Goal: Information Seeking & Learning: Learn about a topic

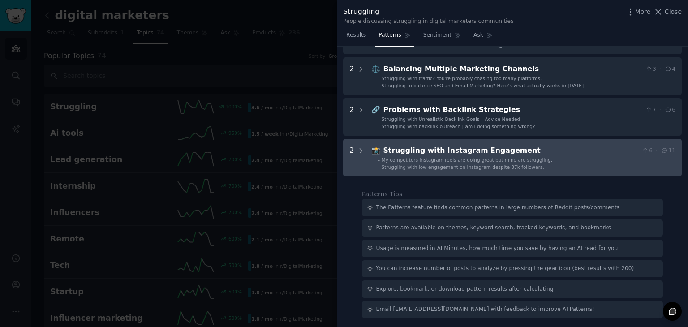
scroll to position [268, 0]
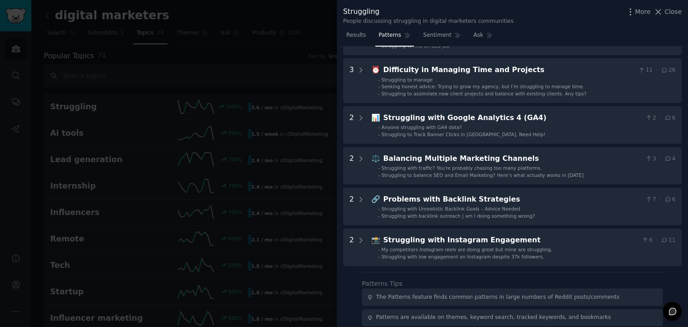
click at [559, 33] on div "Results Patterns Sentiment Ask" at bounding box center [512, 37] width 351 height 18
drag, startPoint x: 559, startPoint y: 33, endPoint x: 544, endPoint y: 20, distance: 19.7
click at [544, 20] on div "Struggling People discussing struggling in digital marketers communities More C…" at bounding box center [512, 15] width 339 height 19
drag, startPoint x: 544, startPoint y: 20, endPoint x: 528, endPoint y: 14, distance: 17.3
click at [528, 14] on div "Struggling People discussing struggling in digital marketers communities More C…" at bounding box center [512, 15] width 339 height 19
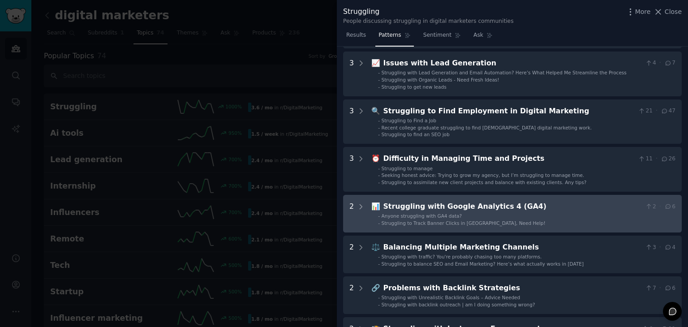
scroll to position [0, 0]
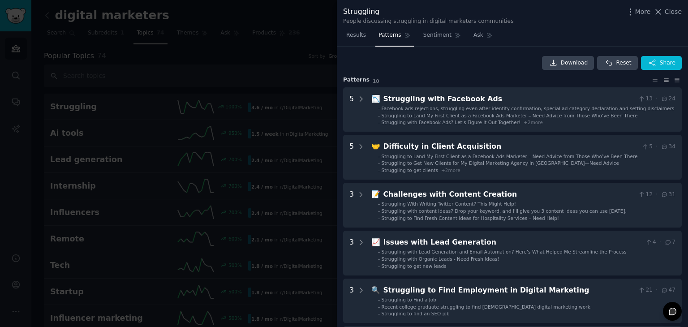
drag, startPoint x: 523, startPoint y: 59, endPoint x: 233, endPoint y: 80, distance: 291.1
click at [220, 74] on div at bounding box center [344, 163] width 688 height 327
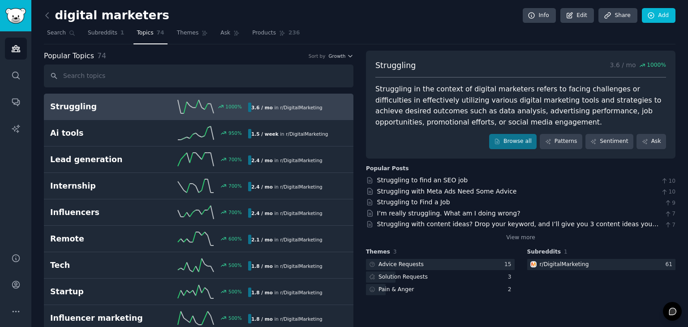
drag, startPoint x: 441, startPoint y: 37, endPoint x: 400, endPoint y: 27, distance: 42.9
click at [400, 27] on nav "Search Subreddits 1 Topics 74 Themes Ask Products 236" at bounding box center [360, 35] width 632 height 18
drag, startPoint x: 487, startPoint y: 79, endPoint x: 451, endPoint y: 67, distance: 38.0
click at [451, 67] on div "Struggling 3.6 / mo 1000 %" at bounding box center [520, 69] width 291 height 18
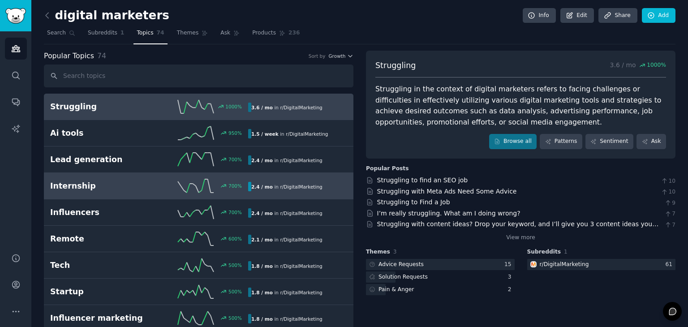
scroll to position [45, 0]
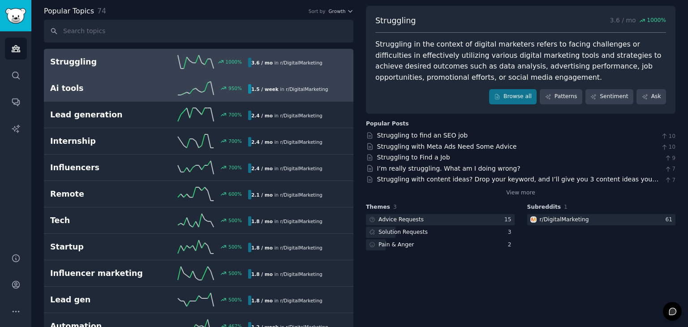
click at [143, 88] on h2 "Ai tools" at bounding box center [99, 88] width 99 height 11
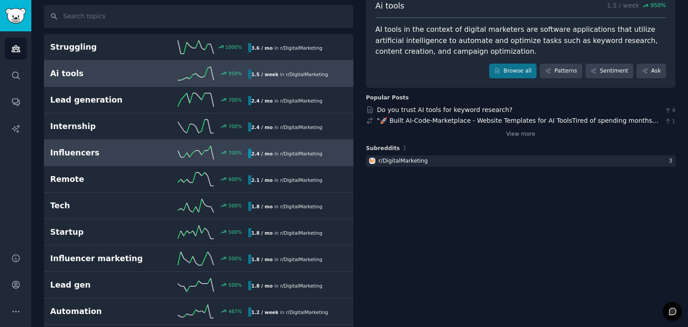
scroll to position [45, 0]
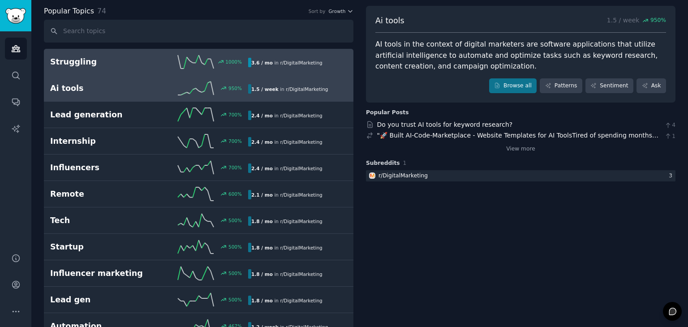
click at [116, 60] on h2 "Struggling" at bounding box center [99, 61] width 99 height 11
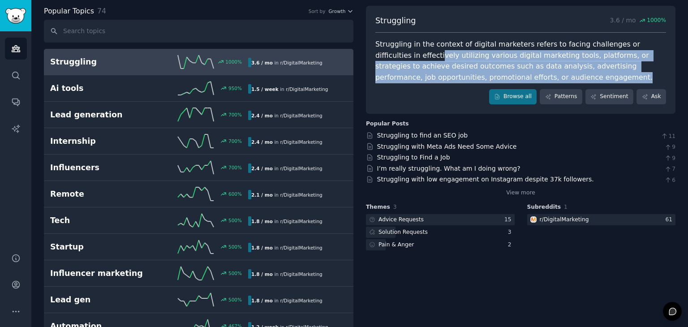
drag, startPoint x: 470, startPoint y: 133, endPoint x: 370, endPoint y: 34, distance: 141.0
click at [370, 34] on div "Struggling 3.6 / mo 1000 % Struggling in the context of digital marketers refer…" at bounding box center [521, 60] width 310 height 108
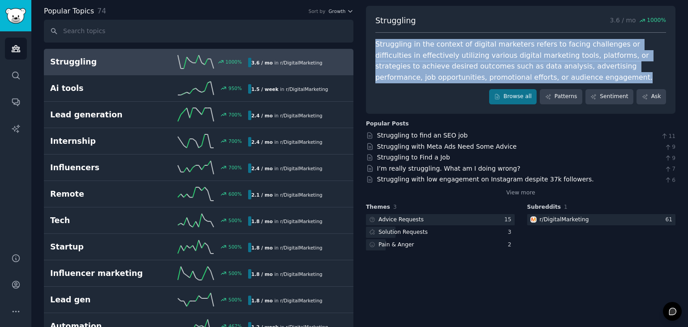
click at [492, 62] on div "Struggling in the context of digital marketers refers to facing challenges or d…" at bounding box center [520, 61] width 291 height 44
click at [496, 80] on div "Struggling in the context of digital marketers refers to facing challenges or d…" at bounding box center [520, 61] width 291 height 44
click at [498, 79] on div "Struggling in the context of digital marketers refers to facing challenges or d…" at bounding box center [520, 61] width 291 height 44
click at [505, 73] on div "Struggling in the context of digital marketers refers to facing challenges or d…" at bounding box center [520, 61] width 291 height 44
drag, startPoint x: 505, startPoint y: 73, endPoint x: 449, endPoint y: 34, distance: 68.8
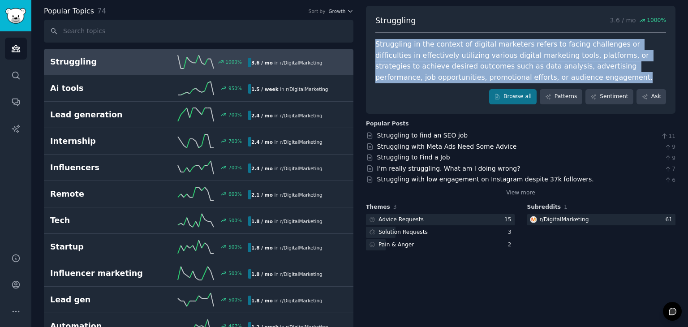
click at [450, 33] on div "Struggling 3.6 / mo 1000 % Struggling in the context of digital marketers refer…" at bounding box center [521, 60] width 310 height 108
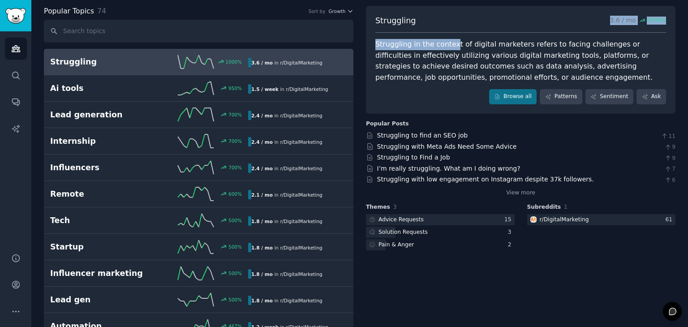
click at [427, 45] on div "Struggling in the context of digital marketers refers to facing challenges or d…" at bounding box center [520, 61] width 291 height 44
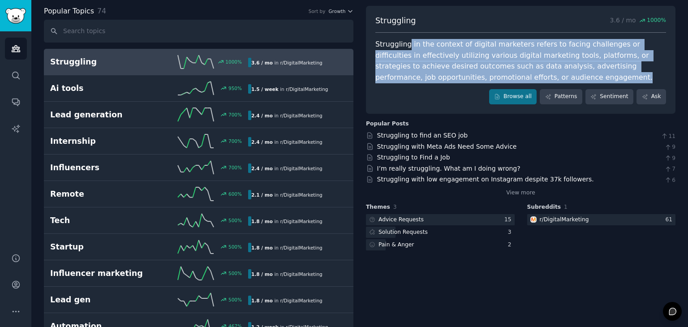
drag, startPoint x: 492, startPoint y: 80, endPoint x: 405, endPoint y: 46, distance: 93.8
click at [405, 46] on div "Struggling in the context of digital marketers refers to facing challenges or d…" at bounding box center [520, 61] width 291 height 44
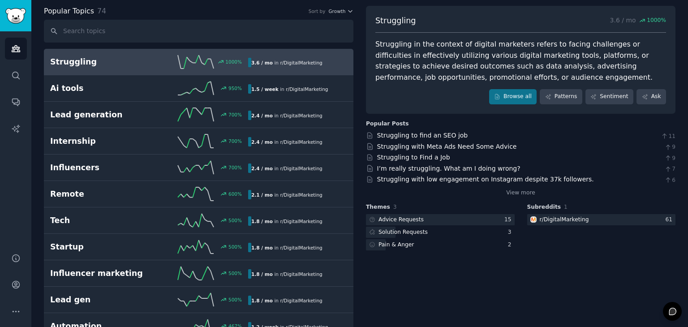
click at [421, 97] on div "Browse all Patterns Sentiment Ask" at bounding box center [520, 96] width 291 height 15
drag, startPoint x: 517, startPoint y: 81, endPoint x: 548, endPoint y: 56, distance: 39.3
click at [548, 56] on div "Struggling in the context of digital marketers refers to facing challenges or d…" at bounding box center [520, 61] width 291 height 44
